Goal: Find specific page/section: Find specific page/section

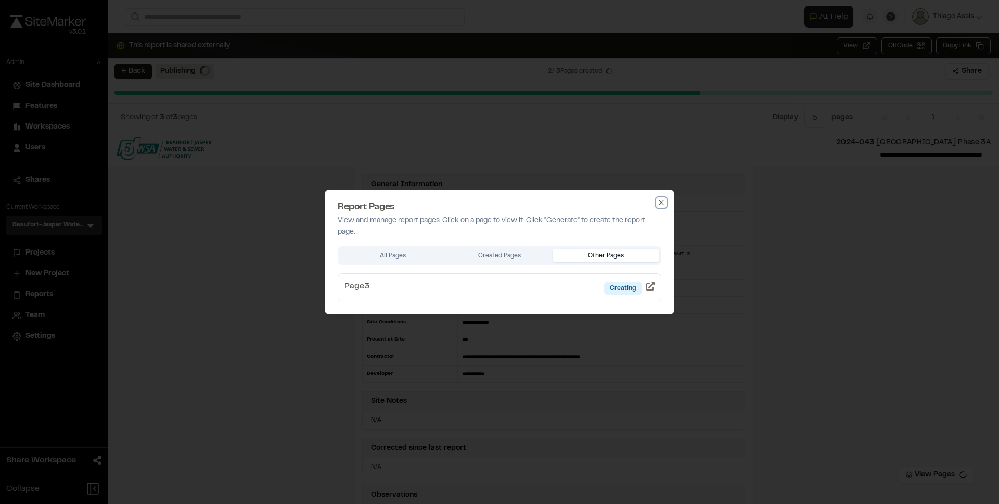
click at [664, 200] on icon "button" at bounding box center [661, 202] width 8 height 8
click at [662, 201] on icon "button" at bounding box center [661, 202] width 5 height 5
